Goal: Task Accomplishment & Management: Check status

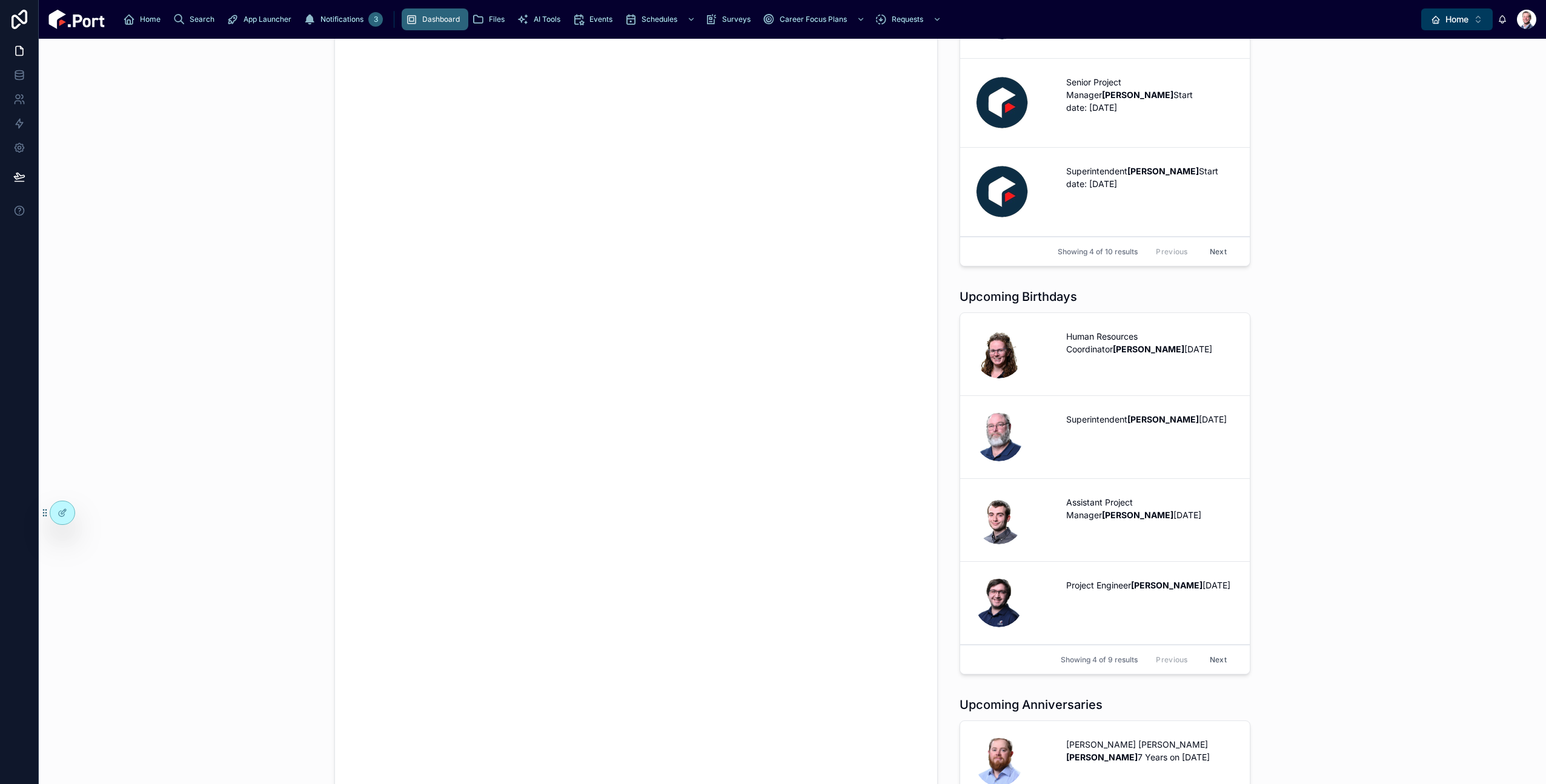
scroll to position [845, 0]
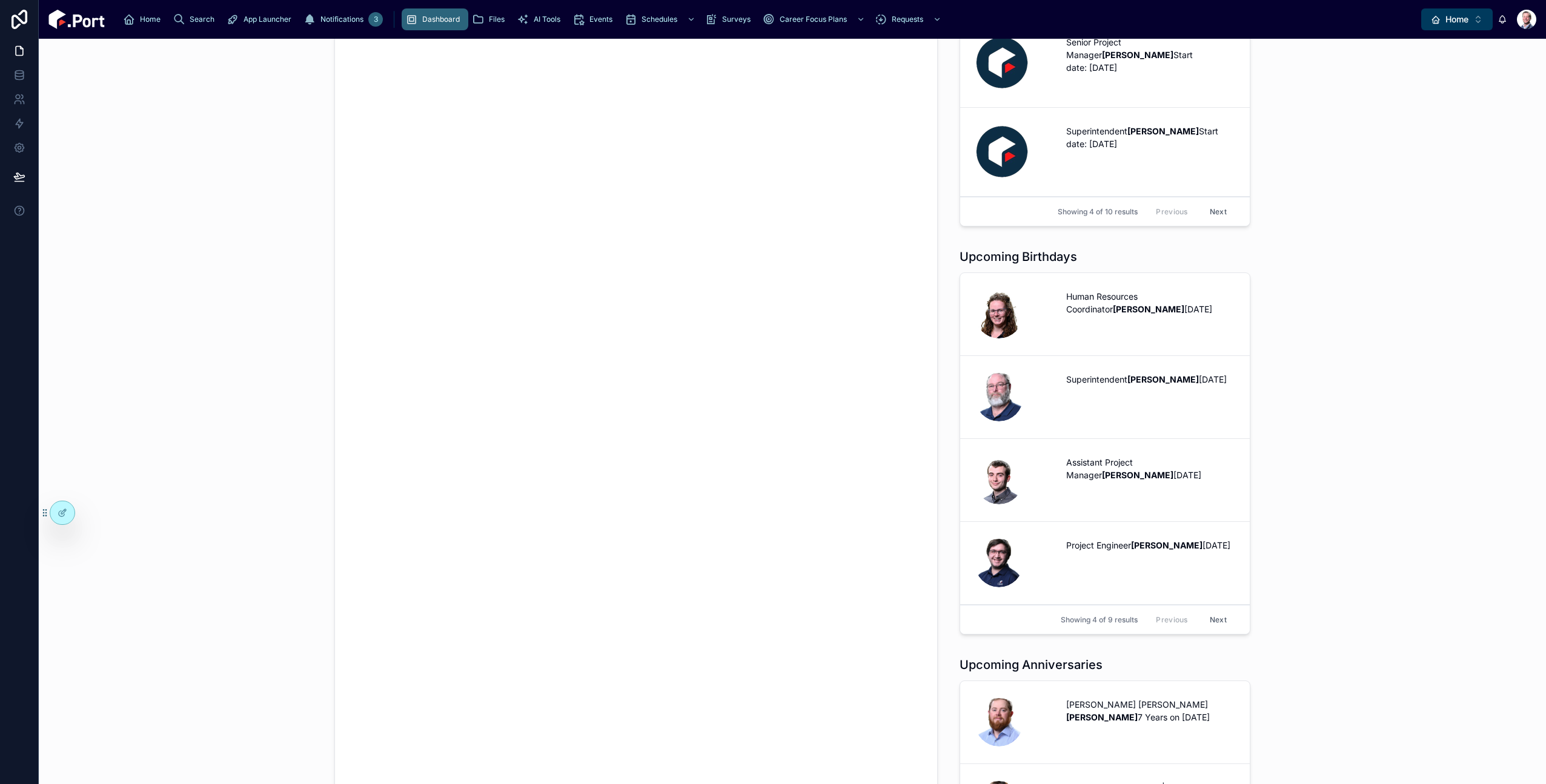
drag, startPoint x: 219, startPoint y: 21, endPoint x: 226, endPoint y: 30, distance: 11.4
click at [368, 21] on div "3" at bounding box center [375, 19] width 15 height 15
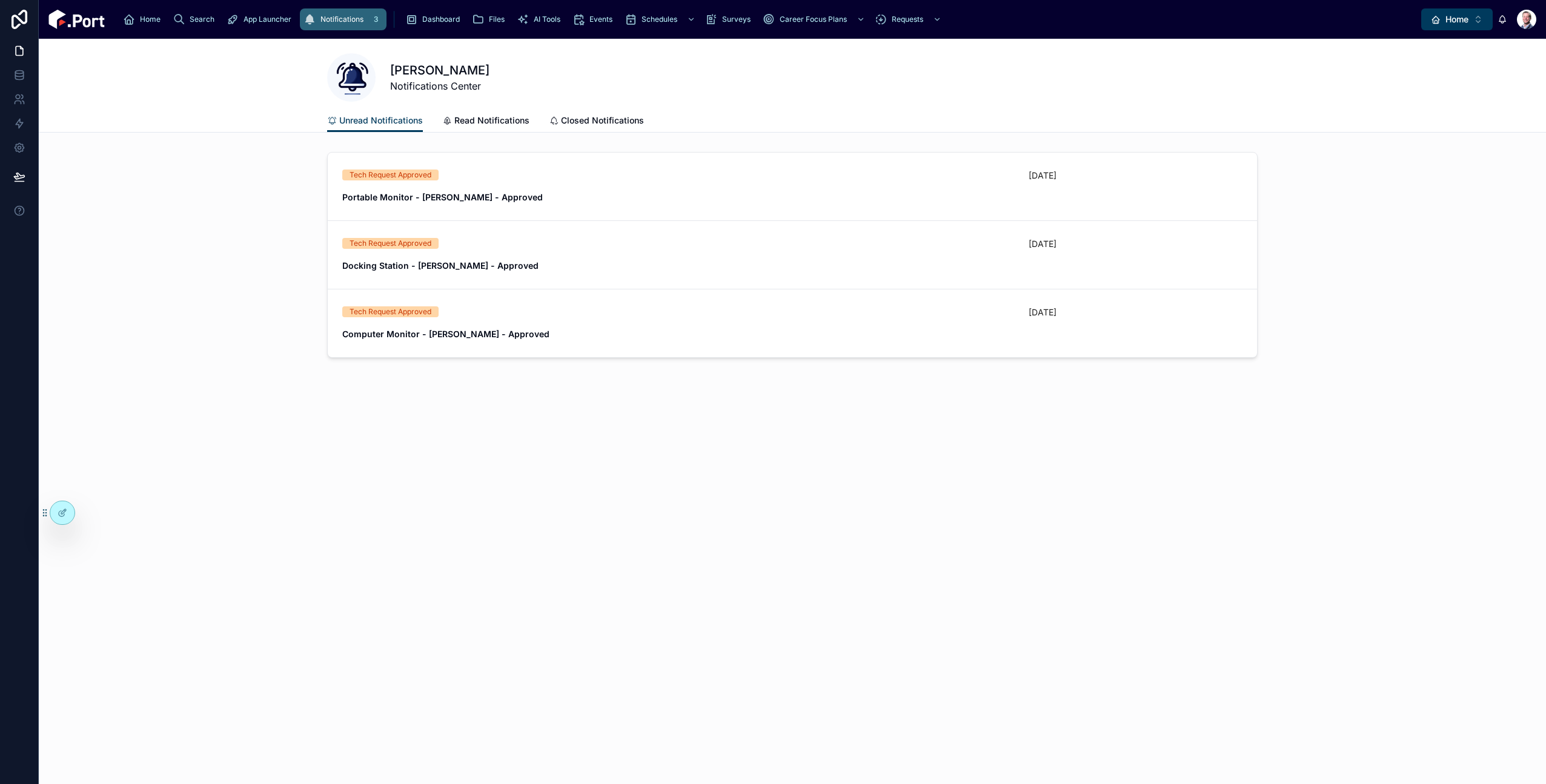
click at [0, 0] on span "Go to Record" at bounding box center [0, 0] width 0 height 0
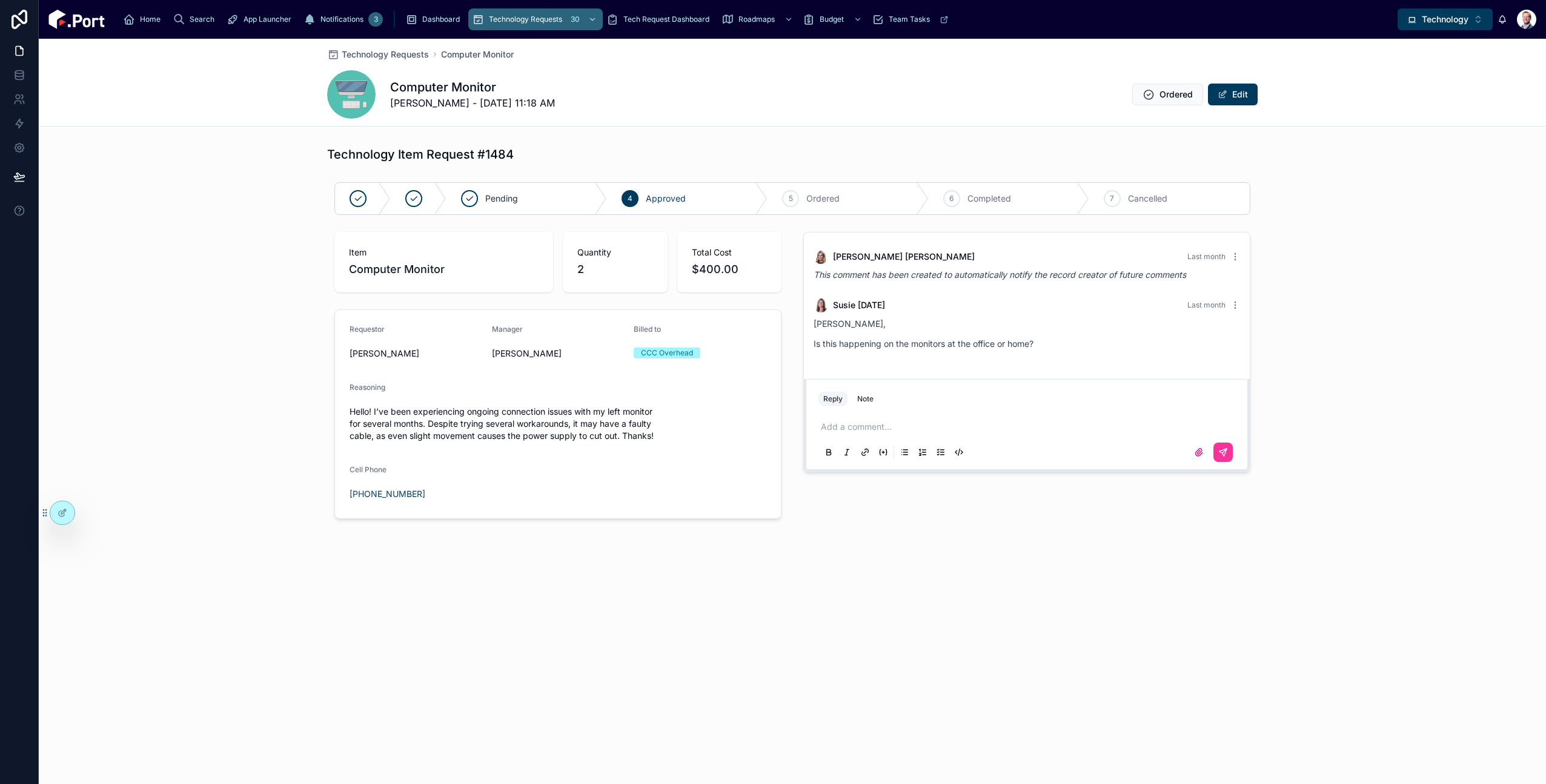
click at [388, 57] on span "Technology Requests" at bounding box center [385, 55] width 87 height 12
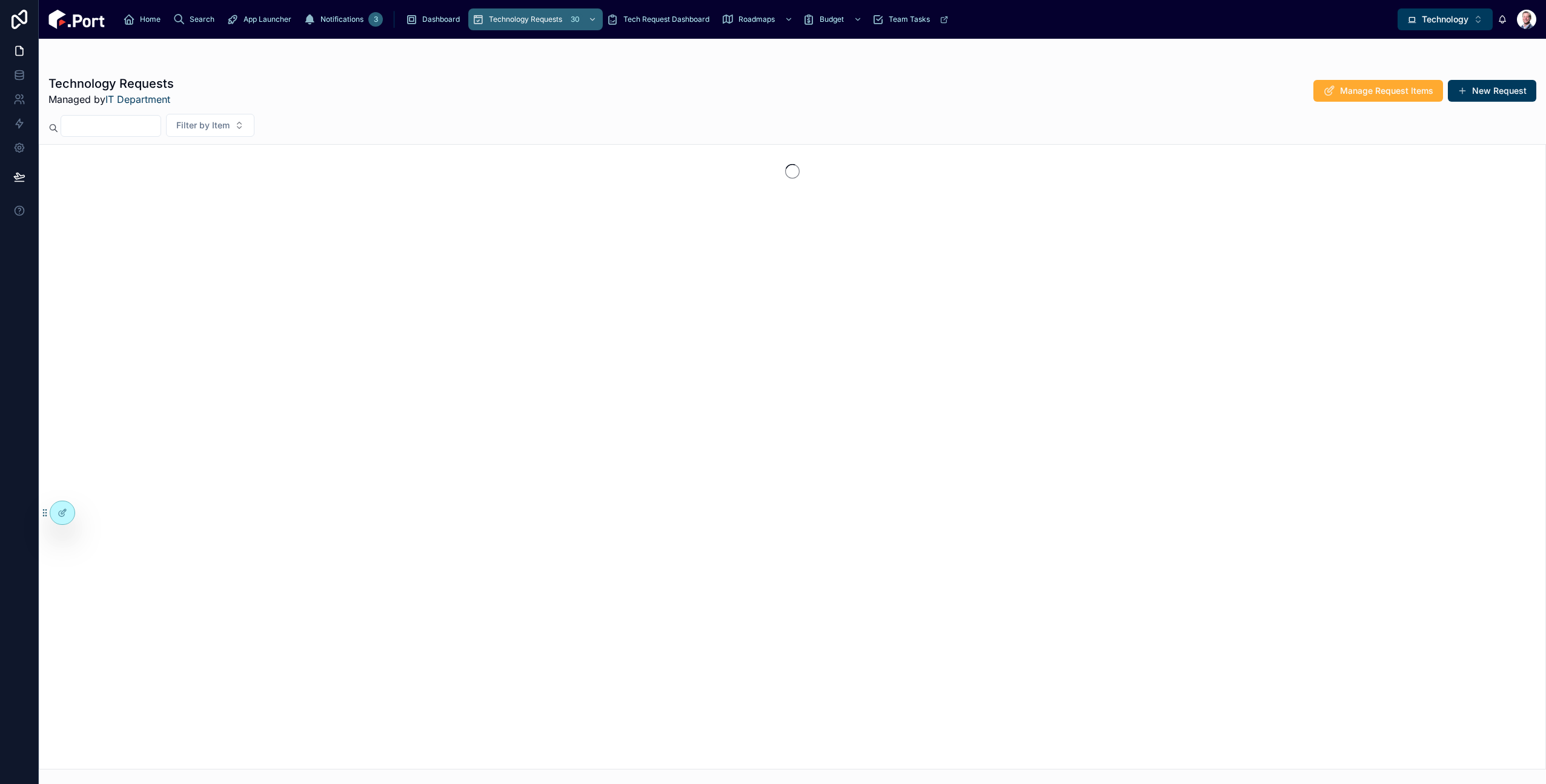
click at [131, 25] on icon "scrollable content" at bounding box center [129, 19] width 12 height 12
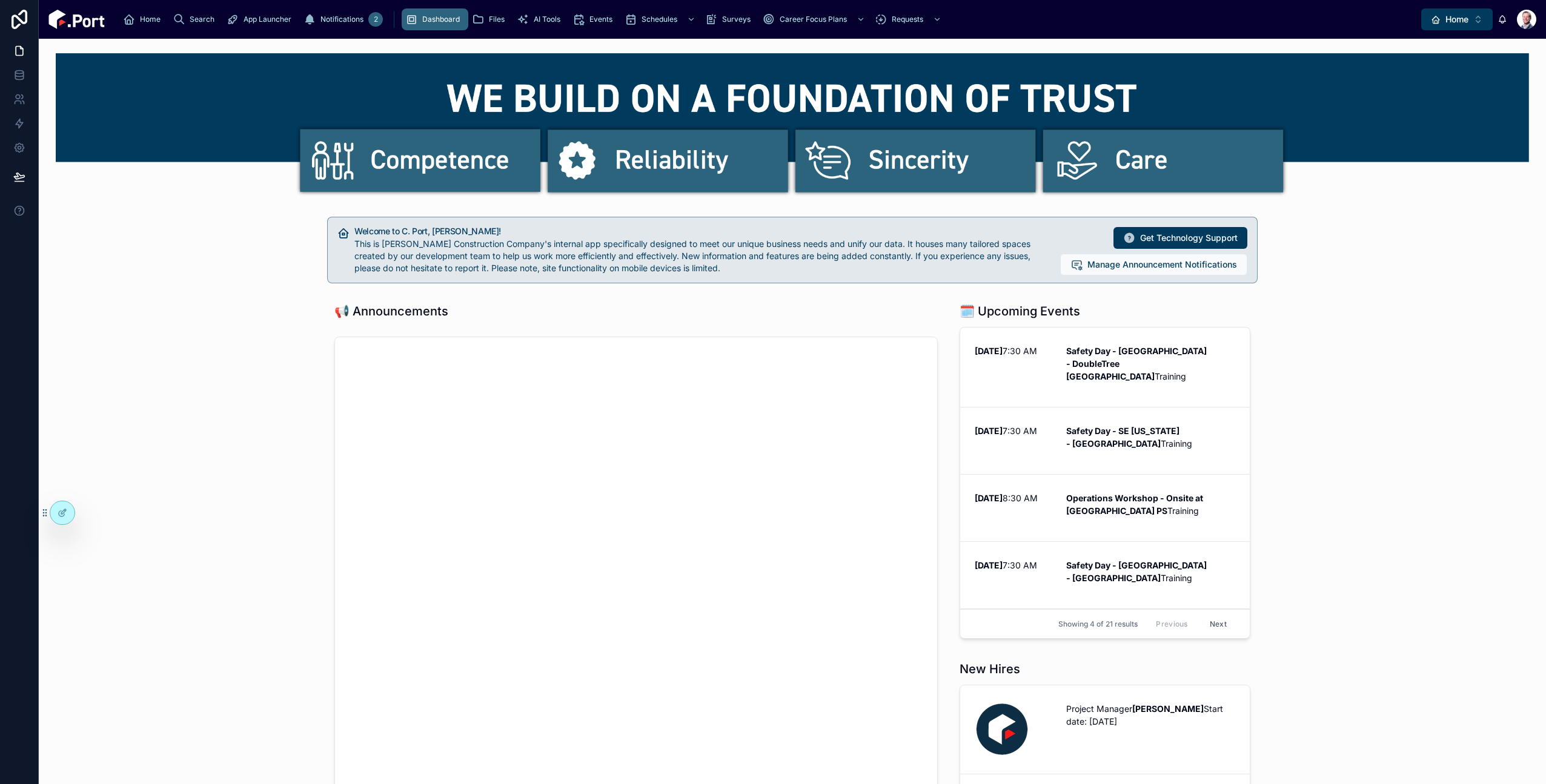
scroll to position [1, 0]
